Goal: Information Seeking & Learning: Learn about a topic

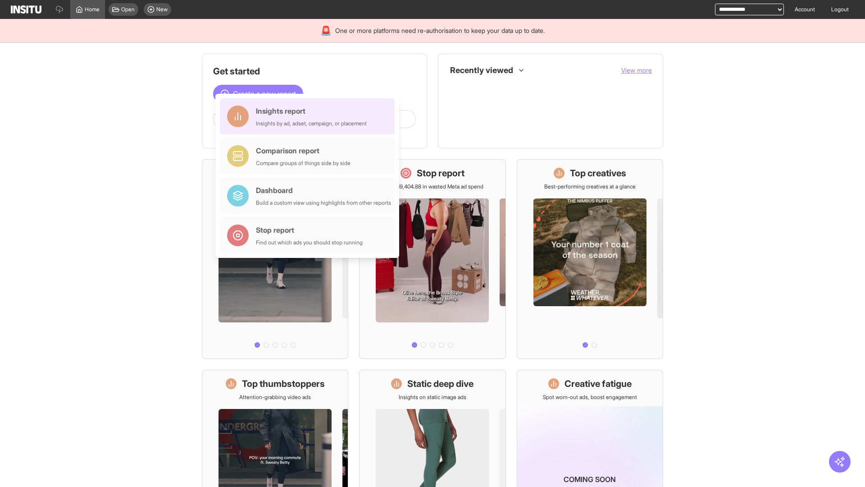
click at [310, 116] on div "Insights report Insights by ad, adset, campaign, or placement" at bounding box center [311, 116] width 111 height 22
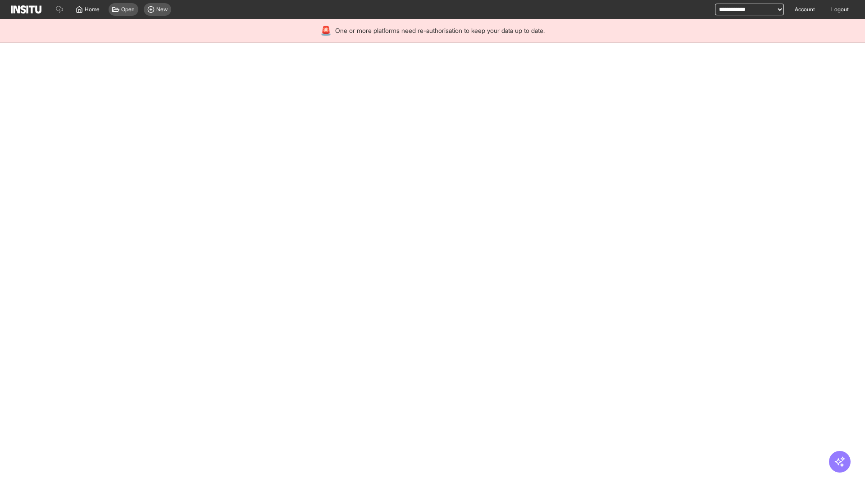
select select "**"
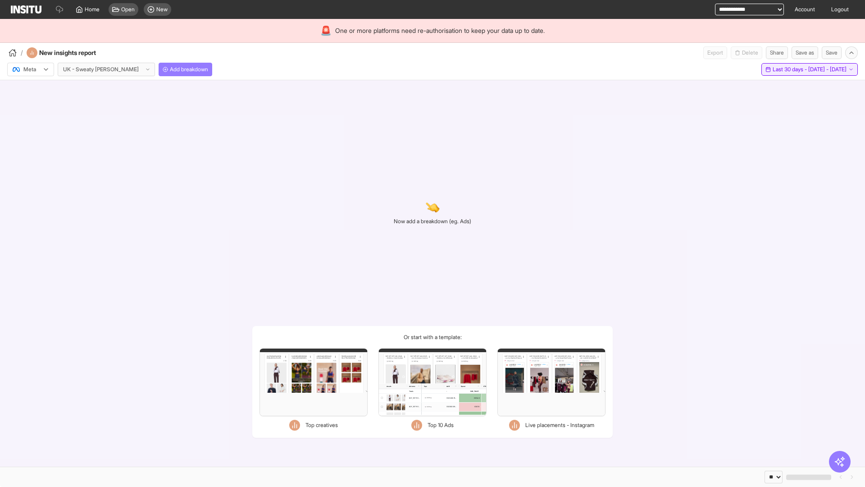
click at [789, 69] on span "Last 30 days - [DATE] - [DATE]" at bounding box center [810, 69] width 74 height 7
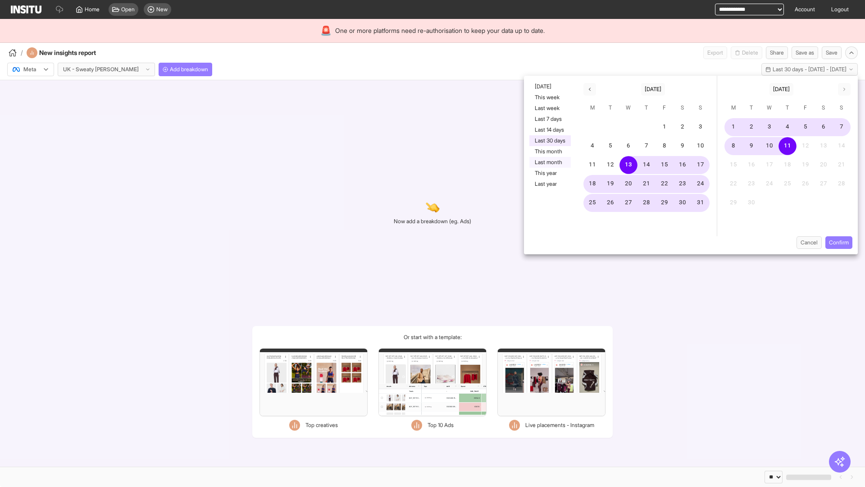
click at [549, 162] on button "Last month" at bounding box center [550, 162] width 41 height 11
